Goal: Answer question/provide support: Share knowledge or assist other users

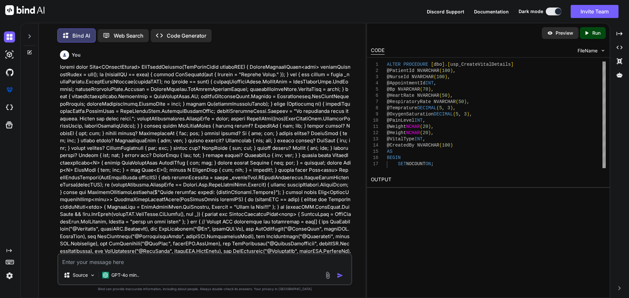
scroll to position [2886, 0]
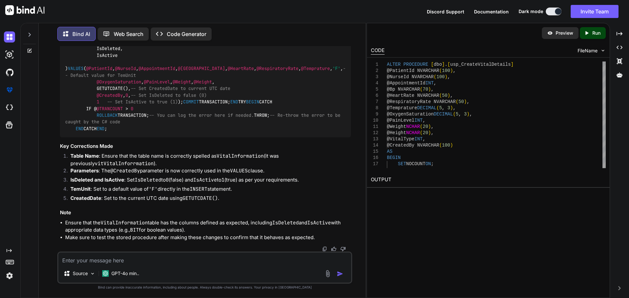
type textarea "public class AddVitalModel { public string? PatientId { get; set; } public stri…"
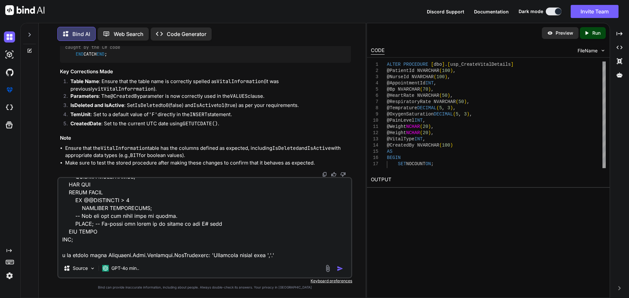
type textarea "x"
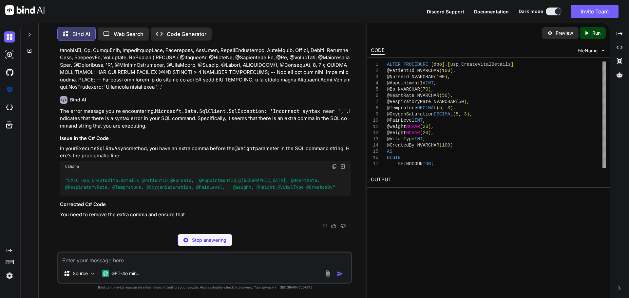
scroll to position [3532, 0]
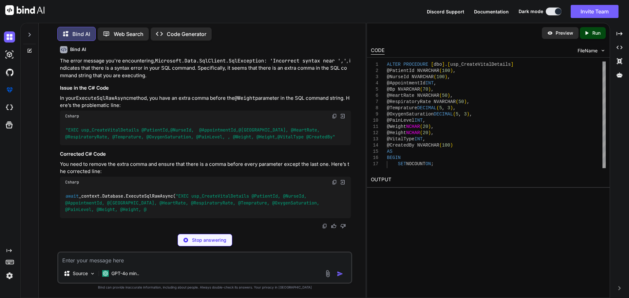
click at [333, 119] on img at bounding box center [334, 116] width 5 height 5
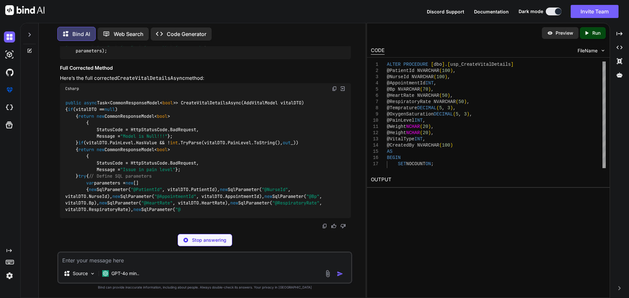
scroll to position [3631, 0]
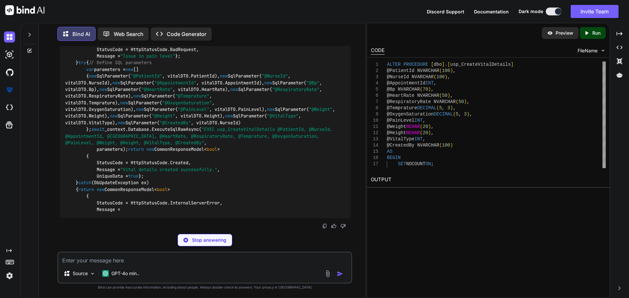
scroll to position [3696, 0]
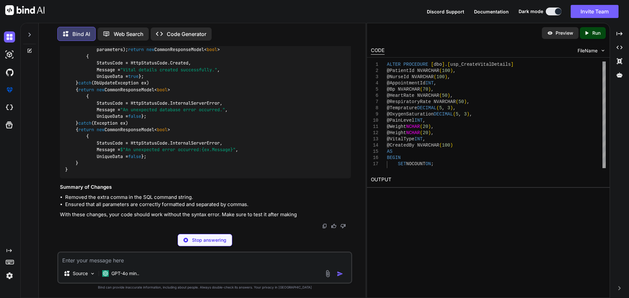
type textarea "x"
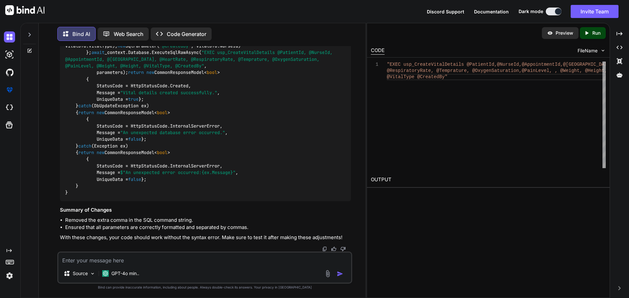
click at [144, 259] on textarea at bounding box center [204, 259] width 293 height 12
paste textarea "public class AddVitalModel { public string? PatientId { get; set; } public stri…"
type textarea "public class AddVitalModel { public string? PatientId { get; set; } public stri…"
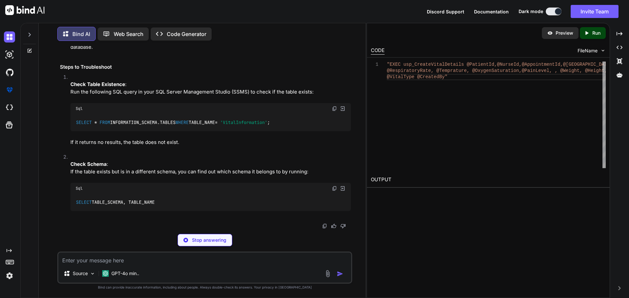
scroll to position [4734, 0]
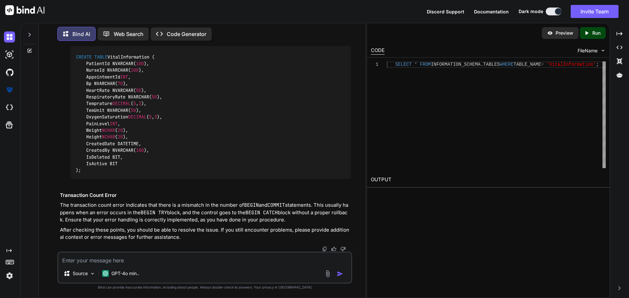
click at [131, 257] on textarea at bounding box center [204, 259] width 293 height 12
paste textarea "public async Task<List<VitalResponseModel>> GetVitalsByPatientIdAsync(string Id…"
type textarea "public async Task<List<VitalResponseModel>> GetVitalsByPatientIdAsync(string Id…"
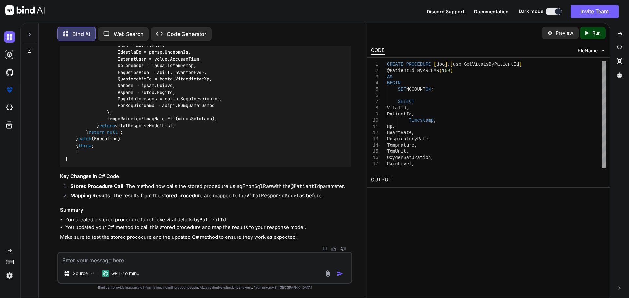
scroll to position [5513, 0]
click at [164, 260] on textarea at bounding box center [204, 259] width 293 height 12
paste textarea "ALTER PROCEDURE [dbo].[usp_GetVitalsByPatientId] --Exec usp_GetVitalsByPatientI…"
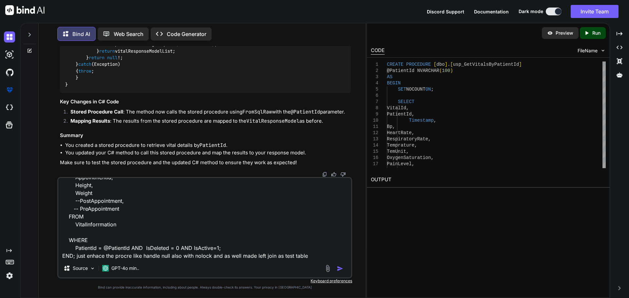
type textarea "ALTER PROCEDURE [dbo].[usp_GetVitalsByPatientId] --Exec usp_GetVitalsByPatientI…"
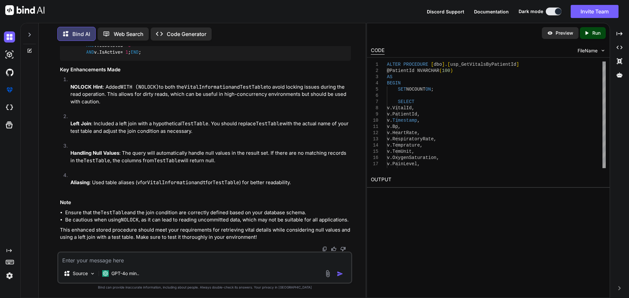
scroll to position [6358, 0]
click at [171, 266] on div "Source GPT-4o min.." at bounding box center [204, 268] width 295 height 32
click at [154, 259] on textarea at bounding box center [204, 259] width 293 height 12
paste textarea "ISNULL(VI.Temprature,18.2) AS Temprature,"
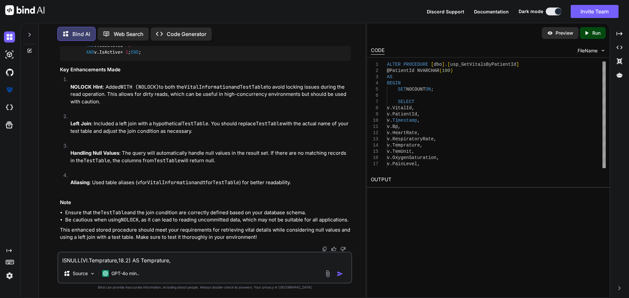
click at [105, 260] on textarea "ISNULL(VI.Temprature,18.2) AS Temprature," at bounding box center [204, 259] width 293 height 12
click at [187, 261] on textarea "ISNULL(VI.Temprature,18.2) AS Temprature," at bounding box center [204, 259] width 293 height 12
paste textarea "Temprature"
type textarea "ISNULL(VI.Temprature,18.2) AS Temprature, is datatype Temprature"
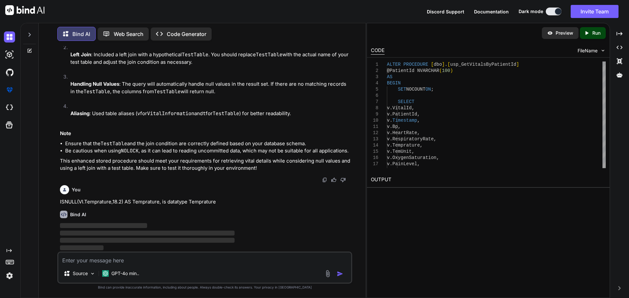
scroll to position [6722, 0]
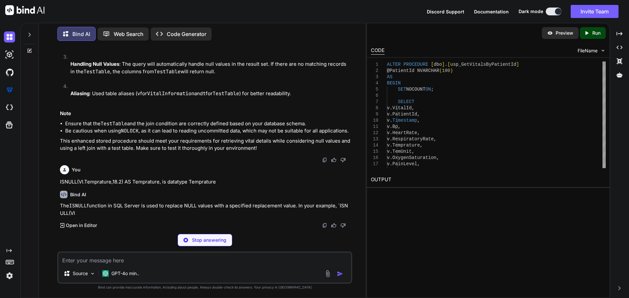
click at [150, 186] on p "ISNULL(VI.Temprature,18.2) AS Temprature, is datatype Temprature" at bounding box center [205, 183] width 291 height 8
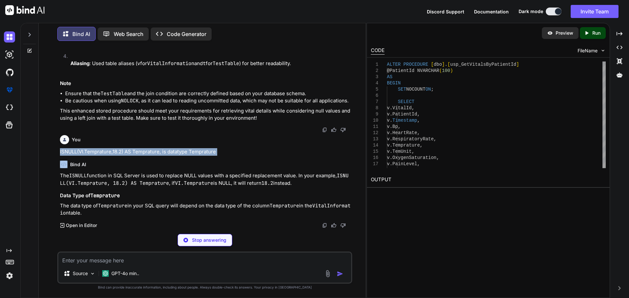
copy p "ISNULL(VI.Temprature,18.2) AS Temprature, is datatype Temprature"
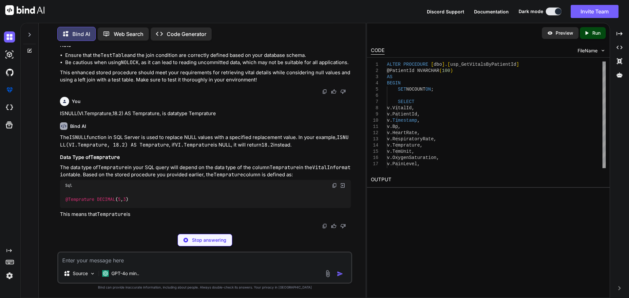
click at [109, 259] on textarea at bounding box center [204, 259] width 293 height 12
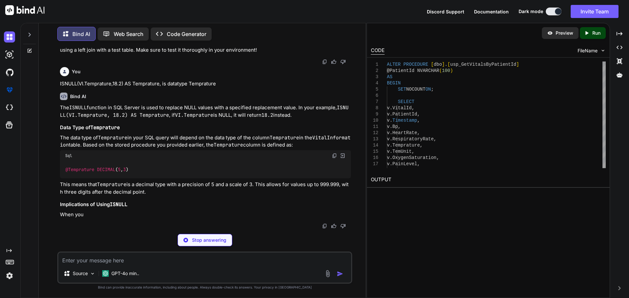
paste textarea "ISNULL(VI.Temprature,18.2) AS Temprature, is datatype Temprature"
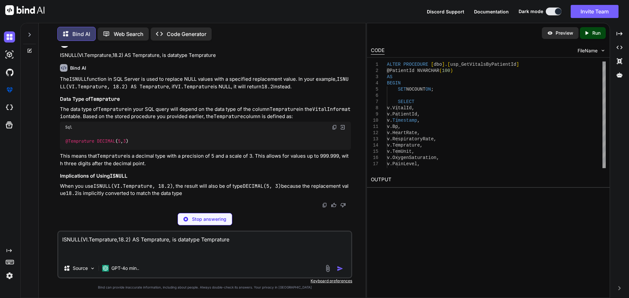
click at [207, 241] on textarea "ISNULL(VI.Temprature,18.2) AS Temprature, is datatype Temprature" at bounding box center [204, 246] width 293 height 28
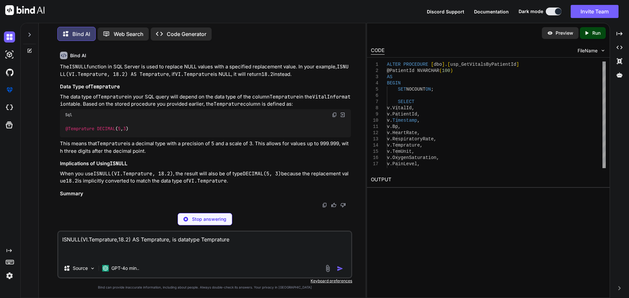
click at [208, 240] on textarea "ISNULL(VI.Temprature,18.2) AS Temprature, is datatype Temprature" at bounding box center [204, 246] width 293 height 28
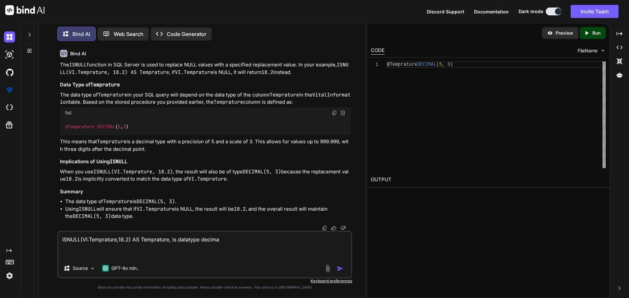
type textarea "ISNULL(VI.Temprature,18.2) AS Temprature, is datatype decimal"
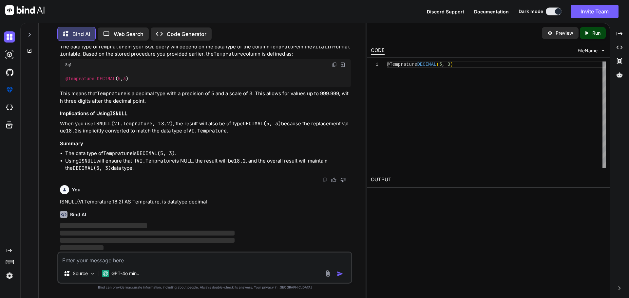
scroll to position [6931, 0]
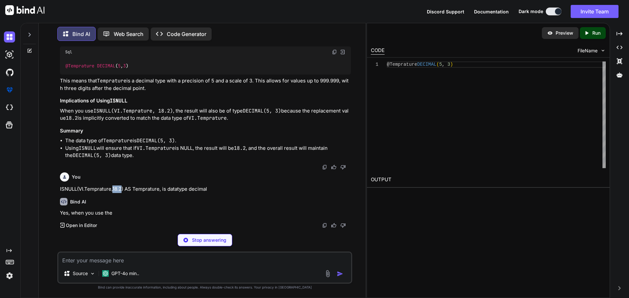
drag, startPoint x: 113, startPoint y: 201, endPoint x: 123, endPoint y: 202, distance: 10.3
click at [123, 193] on p "ISNULL(VI.Temprature,18.2) AS Temprature, is datatype decimal" at bounding box center [205, 190] width 291 height 8
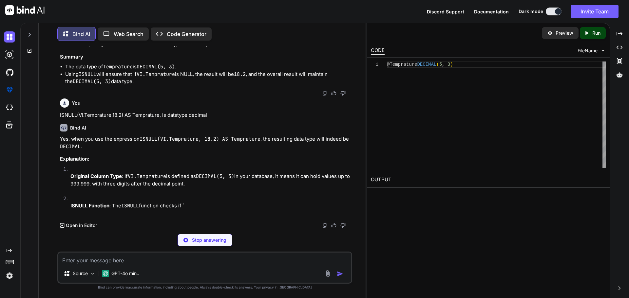
click at [92, 243] on div "Stop answering" at bounding box center [204, 240] width 295 height 12
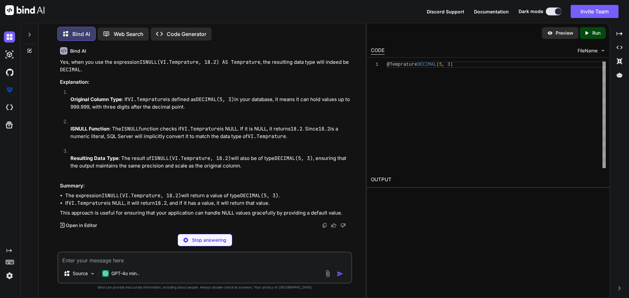
scroll to position [7072, 0]
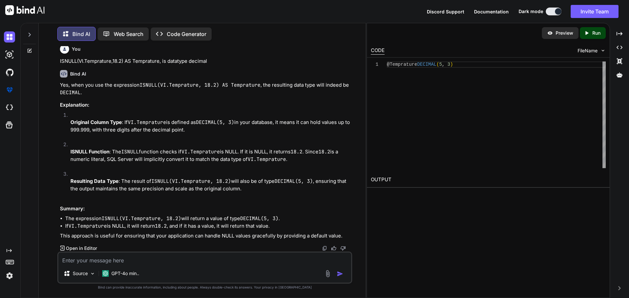
click at [143, 258] on textarea at bounding box center [204, 259] width 293 height 12
paste textarea "ALTER PROCEDURE [dbo].[usp_GetAllVitalsList] AS BEGIN SET NOCOUNT ON; SELECT IS…"
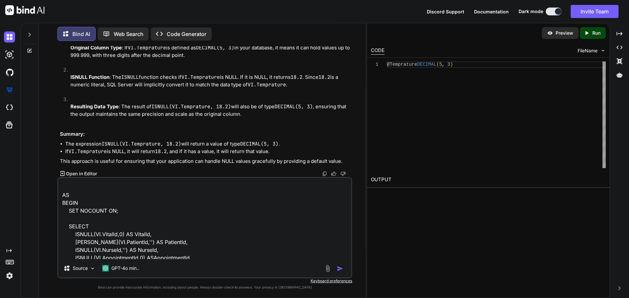
scroll to position [0, 0]
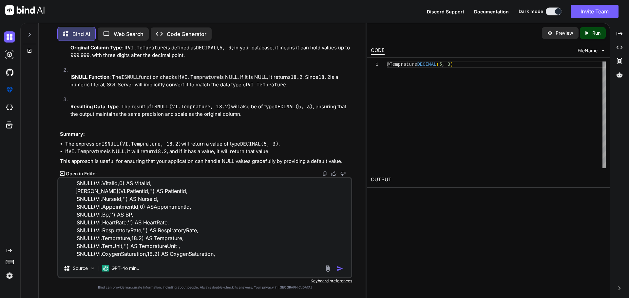
click at [109, 183] on textarea "ALTER PROCEDURE [dbo].[usp_GetAllVitalsList] AS BEGIN SET NOCOUNT ON; SELECT IS…" at bounding box center [204, 218] width 293 height 81
click at [109, 182] on textarea "ALTER PROCEDURE [dbo].[usp_GetAllVitalsList] AS BEGIN SET NOCOUNT ON; SELECT IS…" at bounding box center [204, 218] width 293 height 81
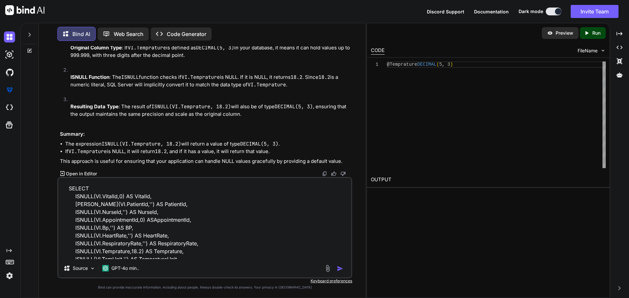
click at [108, 196] on textarea "ALTER PROCEDURE [dbo].[usp_GetAllVitalsList] AS BEGIN SET NOCOUNT ON; SELECT IS…" at bounding box center [204, 218] width 293 height 81
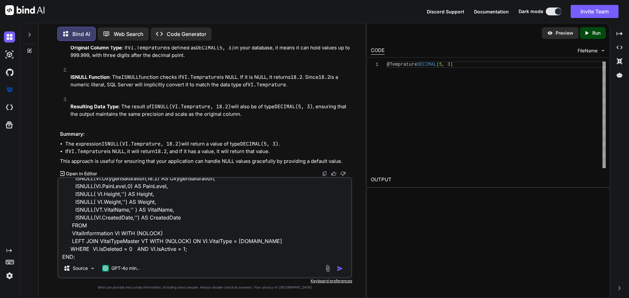
scroll to position [151, 0]
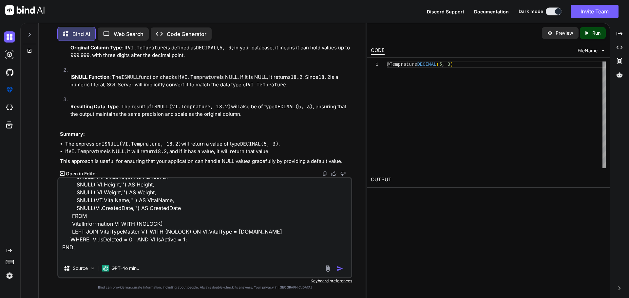
click at [196, 244] on textarea "ALTER PROCEDURE [dbo].[usp_GetAllVitalsList] AS BEGIN SET NOCOUNT ON; SELECT IS…" at bounding box center [204, 218] width 293 height 81
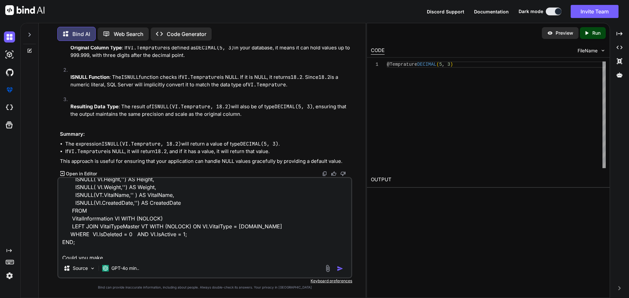
scroll to position [159, 0]
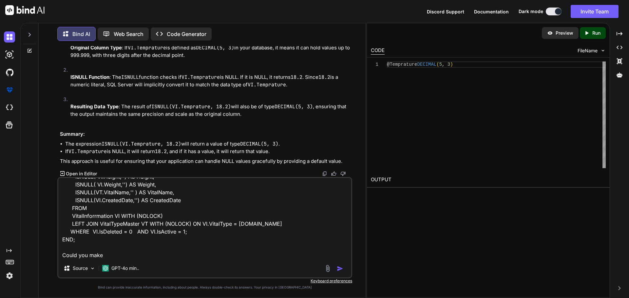
click at [123, 256] on textarea "ALTER PROCEDURE [dbo].[usp_GetAllVitalsList] AS BEGIN SET NOCOUNT ON; SELECT IS…" at bounding box center [204, 218] width 293 height 81
paste textarea "VitalId"
type textarea "ALTER PROCEDURE [dbo].[usp_GetAllVitalsList] AS BEGIN SET NOCOUNT ON; SELECT IS…"
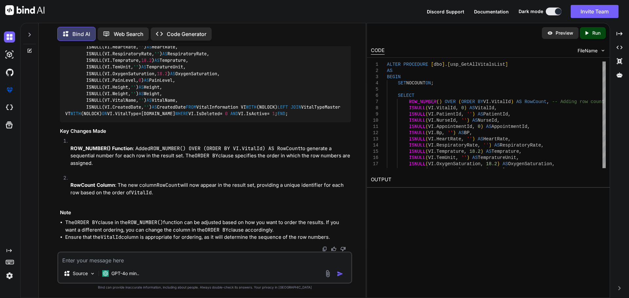
scroll to position [7367, 0]
click at [89, 257] on textarea at bounding box center [204, 259] width 293 height 12
paste textarea "public async Task<List<VitalResponseModel>> GetVitalsList() { List<VitalRespons…"
type textarea "public async Task<List<VitalResponseModel>> GetVitalsList() { List<VitalRespons…"
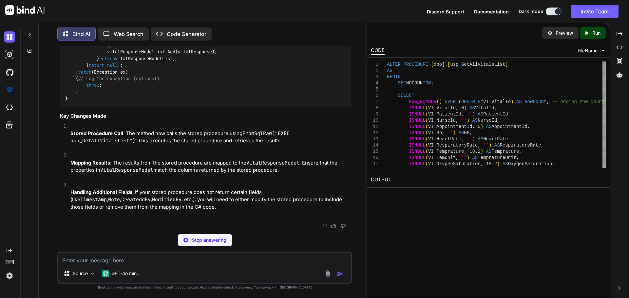
scroll to position [7886, 0]
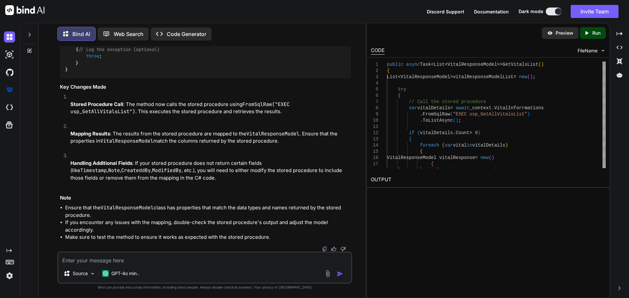
click at [119, 262] on textarea at bounding box center [204, 259] width 293 height 12
drag, startPoint x: 97, startPoint y: 126, endPoint x: 230, endPoint y: 201, distance: 152.4
copy code "foreach ( var vital in vitalDetails) { VitalResponseModel vitalResponse = new (…"
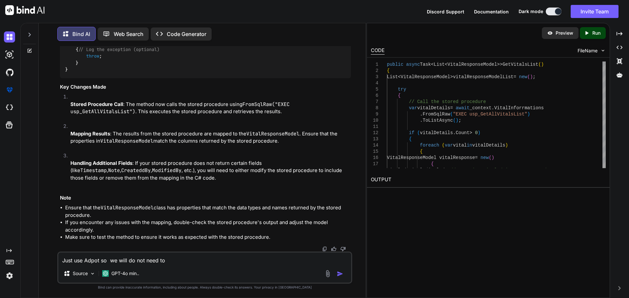
click at [178, 260] on textarea "Just use Adpot so we will do not need to" at bounding box center [204, 259] width 293 height 12
type textarea "Just use Adpot so we will do not need to write this"
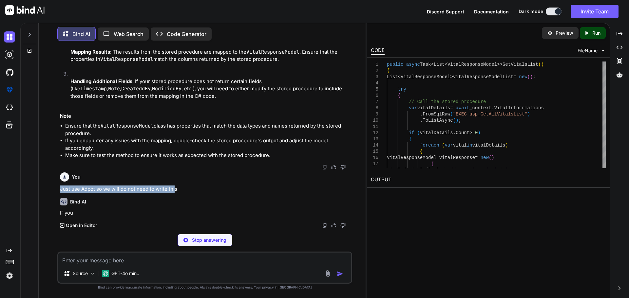
scroll to position [8369, 0]
drag, startPoint x: 58, startPoint y: 202, endPoint x: 175, endPoint y: 200, distance: 116.3
click at [175, 200] on div "You Bind AI To modify your API to meet the requirements you've specified, we ne…" at bounding box center [206, 137] width 294 height 183
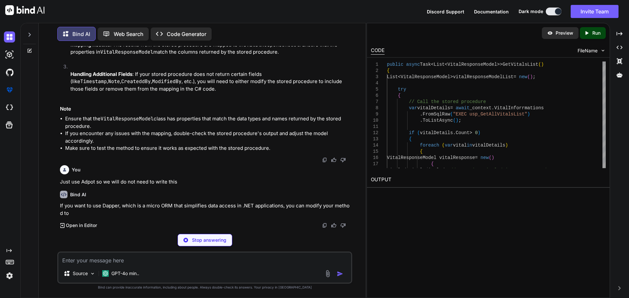
click at [113, 258] on textarea at bounding box center [204, 259] width 293 height 12
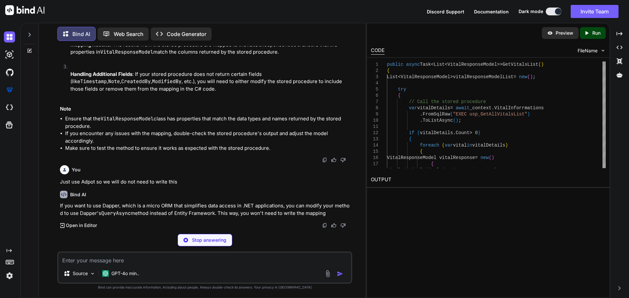
paste textarea "foreach (var vital in vitalDetails) { VitalResponseModel vitalResponse = new() …"
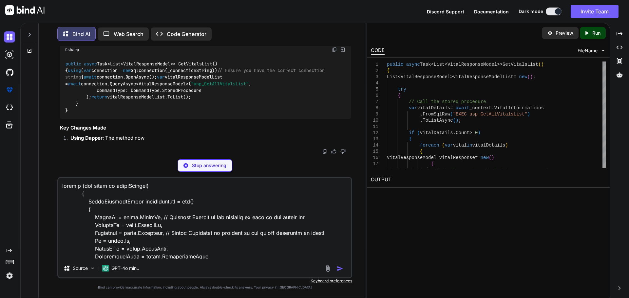
scroll to position [8467, 0]
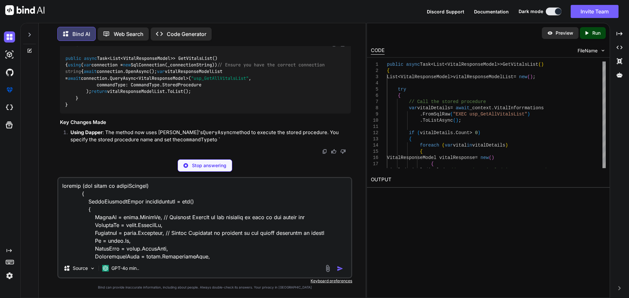
drag, startPoint x: 182, startPoint y: 104, endPoint x: 57, endPoint y: 105, distance: 125.2
click at [57, 105] on div "You Bind AI To modify your API to meet the requirements you've specified, we ne…" at bounding box center [205, 172] width 322 height 252
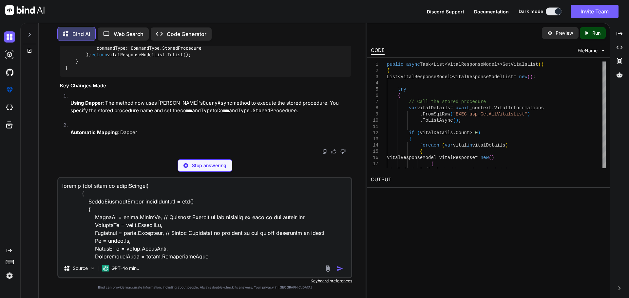
copy p "Just use Adpot so we will do not need to write this"
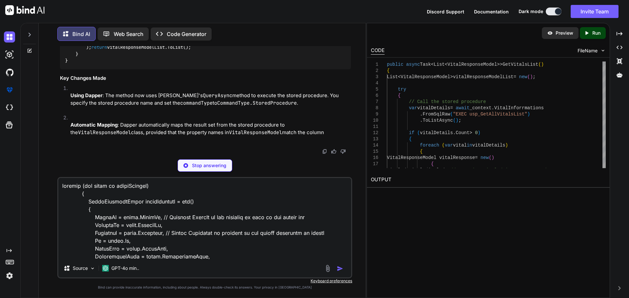
click at [61, 185] on textarea at bounding box center [204, 218] width 293 height 81
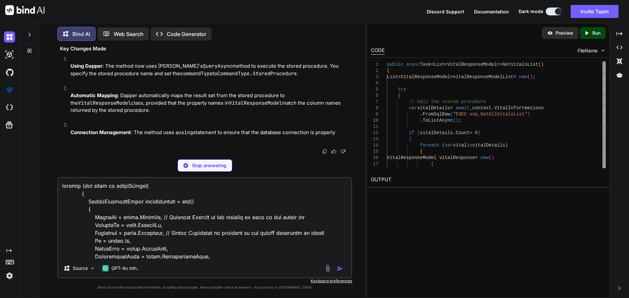
paste textarea "Just use Adpot so we will do not need to write this"
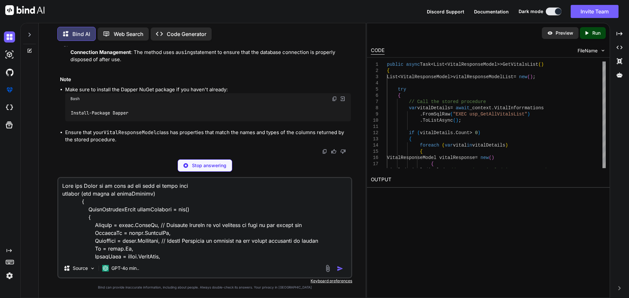
type textarea "Just use Adpot so we will do not need to write this foreach (var vital in vital…"
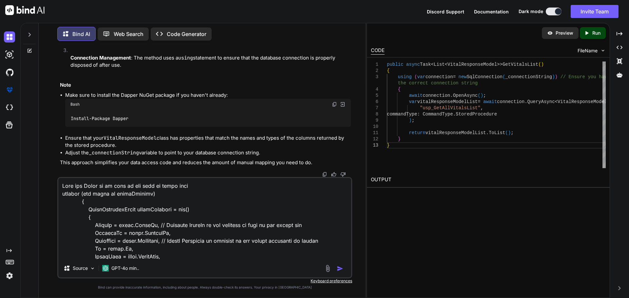
click at [339, 269] on img "button" at bounding box center [340, 269] width 7 height 7
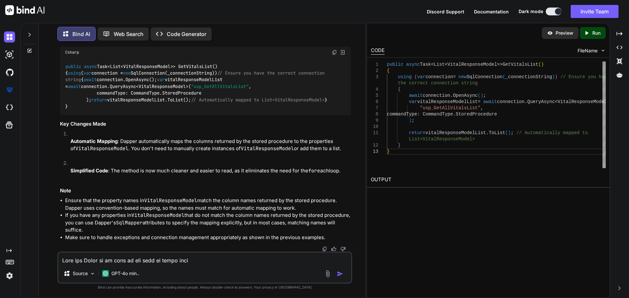
scroll to position [7890, 0]
